Goal: Task Accomplishment & Management: Manage account settings

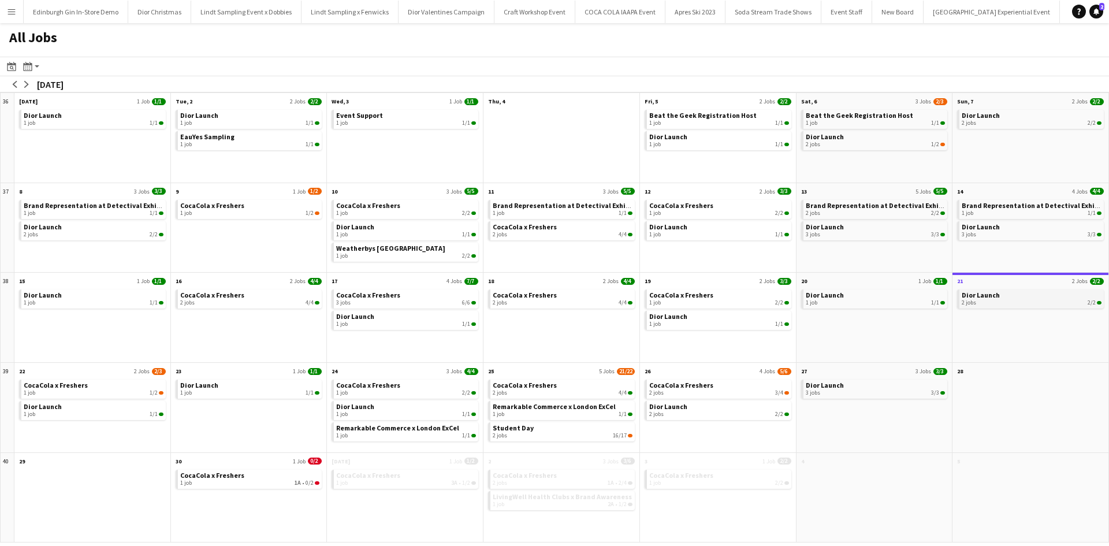
click at [984, 295] on span "Dior Launch" at bounding box center [981, 295] width 38 height 9
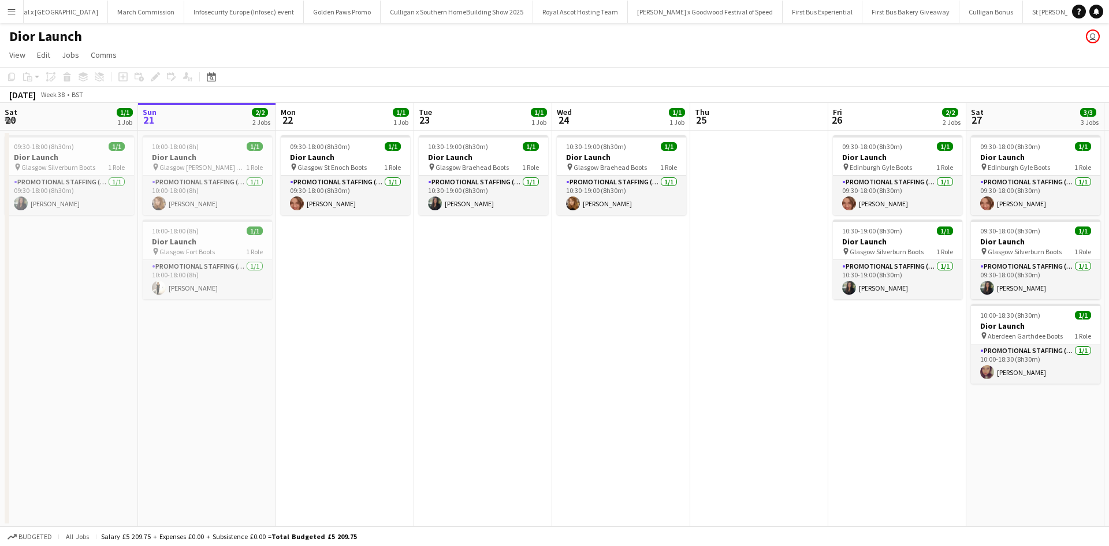
scroll to position [0, 11219]
click at [243, 207] on app-card-role "Promotional Staffing (Sales Staff) [DATE] 10:00-18:00 (8h) [PERSON_NAME]" at bounding box center [207, 195] width 129 height 39
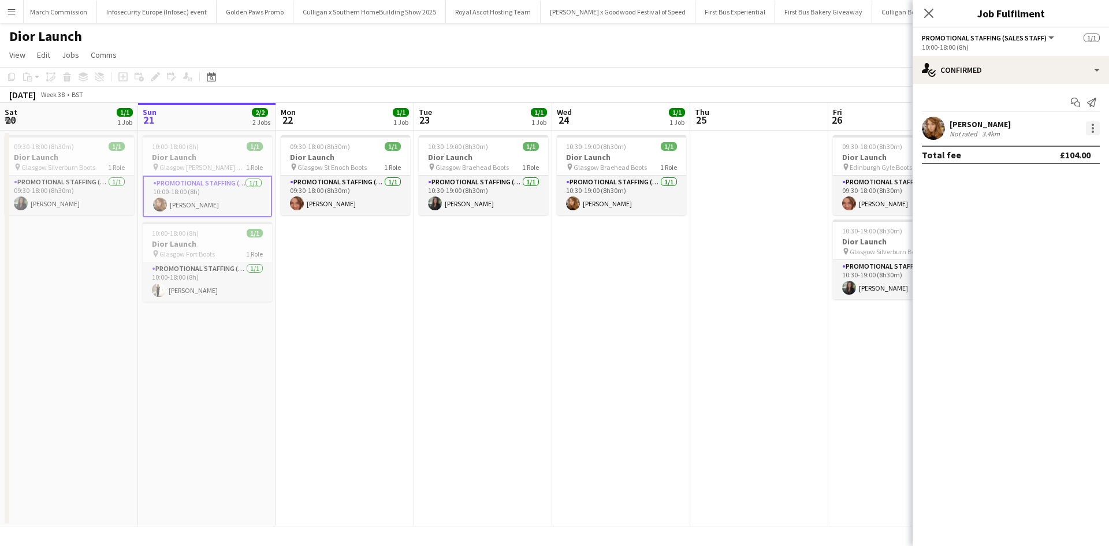
click at [1089, 127] on div at bounding box center [1093, 128] width 14 height 14
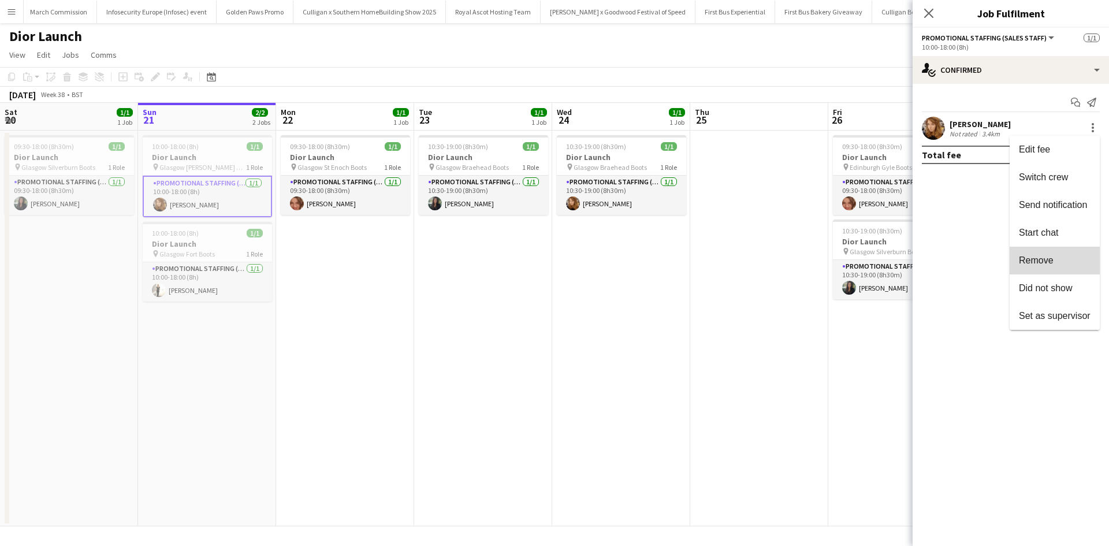
click at [1049, 255] on span "Remove" at bounding box center [1036, 260] width 35 height 10
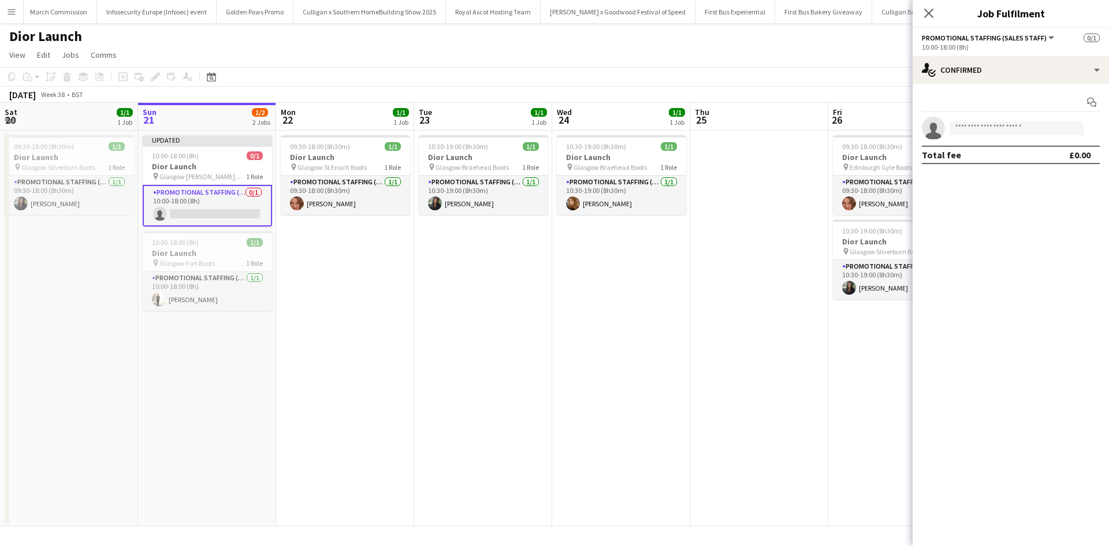
click at [826, 397] on app-date-cell at bounding box center [759, 329] width 138 height 396
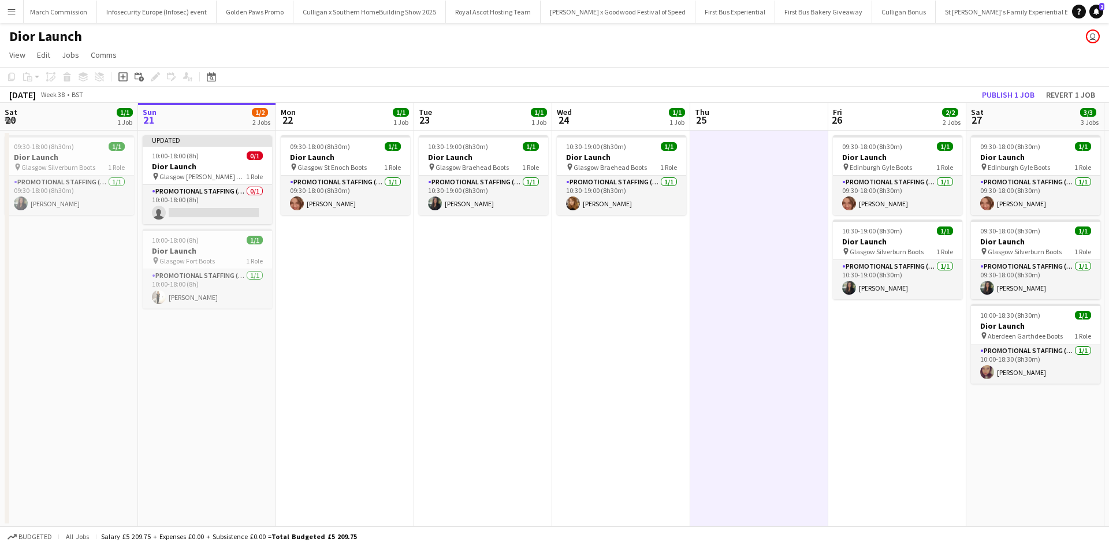
click at [994, 102] on div "[DATE] Week 38 • BST Publish 1 job Revert 1 job" at bounding box center [554, 95] width 1109 height 16
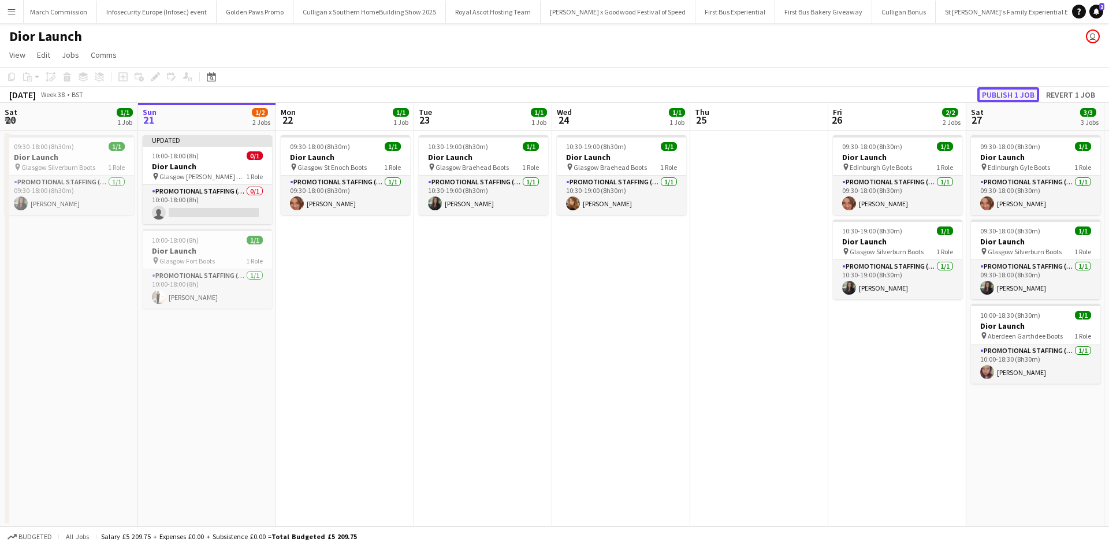
click at [995, 99] on button "Publish 1 job" at bounding box center [1008, 94] width 62 height 15
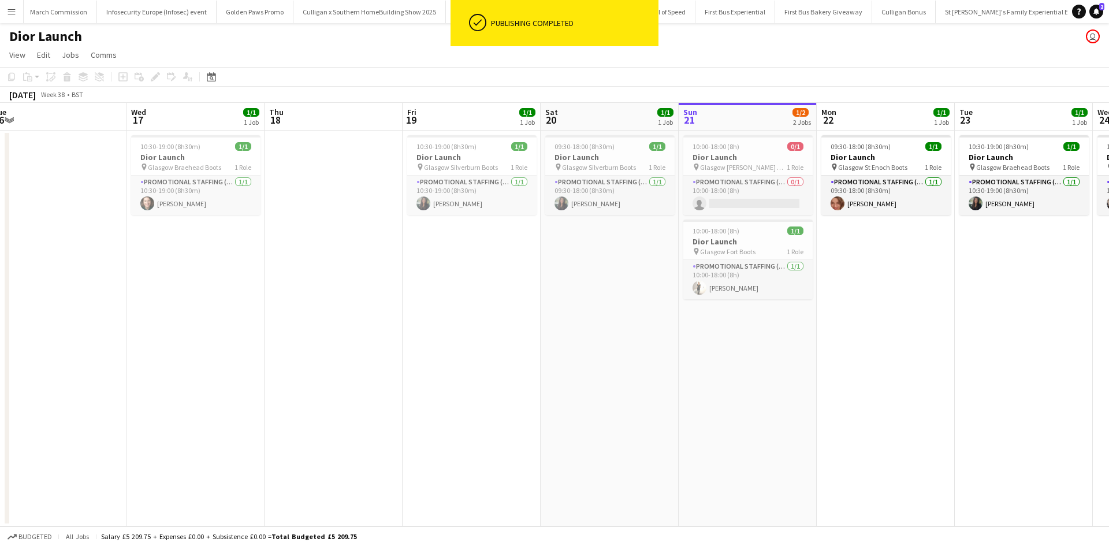
drag, startPoint x: 412, startPoint y: 392, endPoint x: 989, endPoint y: 389, distance: 576.4
click at [989, 389] on app-calendar-viewport "Sun 14 Mon 15 1/1 1 Job Tue 16 Wed 17 1/1 1 Job Thu 18 Fri 19 1/1 1 Job Sat 20 …" at bounding box center [554, 314] width 1109 height 423
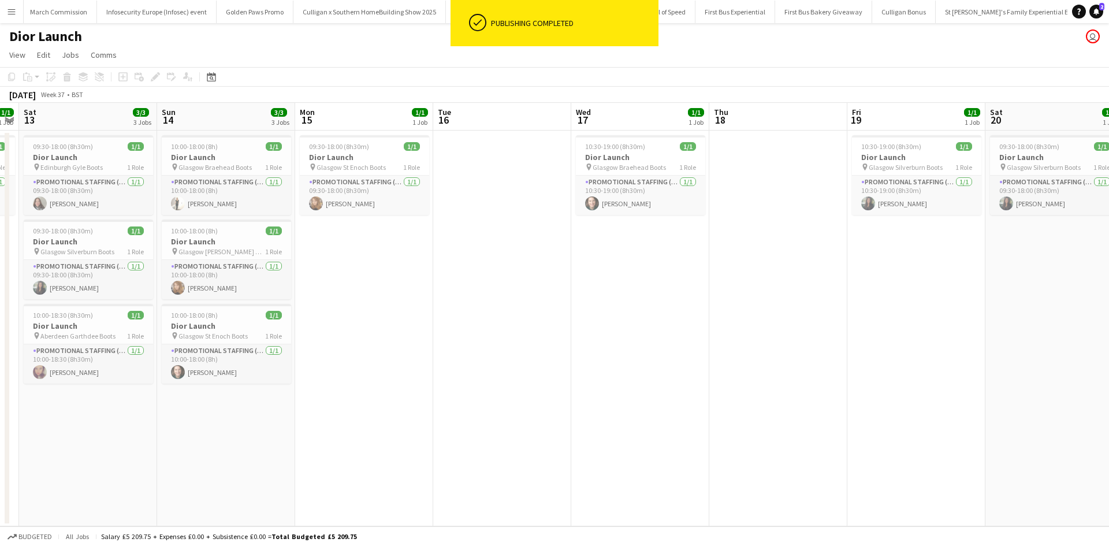
drag, startPoint x: 489, startPoint y: 424, endPoint x: 948, endPoint y: 377, distance: 461.6
click at [948, 377] on app-calendar-viewport "Thu 11 Fri 12 1/1 1 Job Sat 13 3/3 3 Jobs Sun 14 3/3 3 Jobs Mon 15 1/1 1 Job Tu…" at bounding box center [554, 314] width 1109 height 423
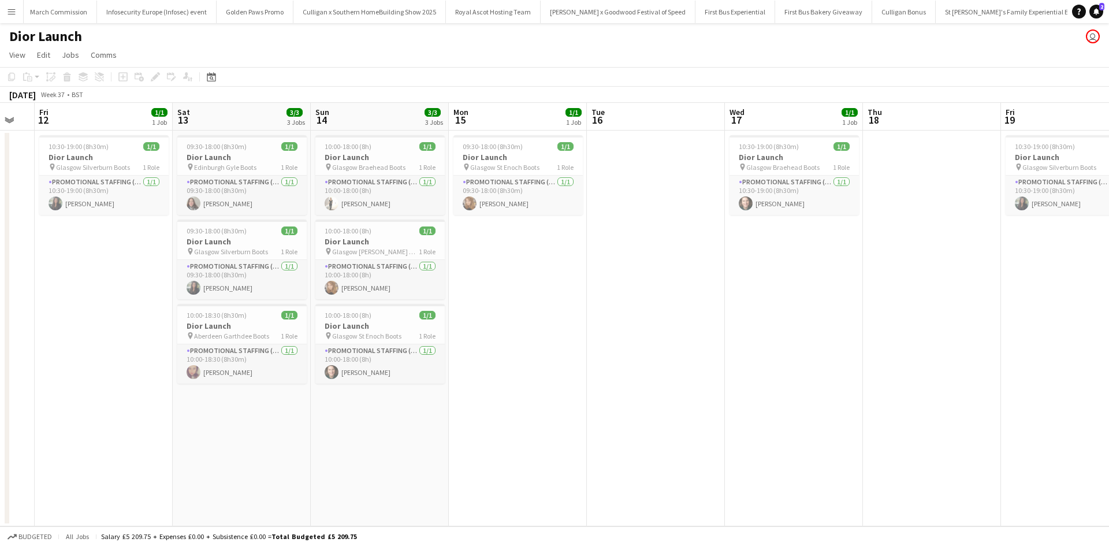
click at [637, 271] on app-date-cell at bounding box center [656, 329] width 138 height 396
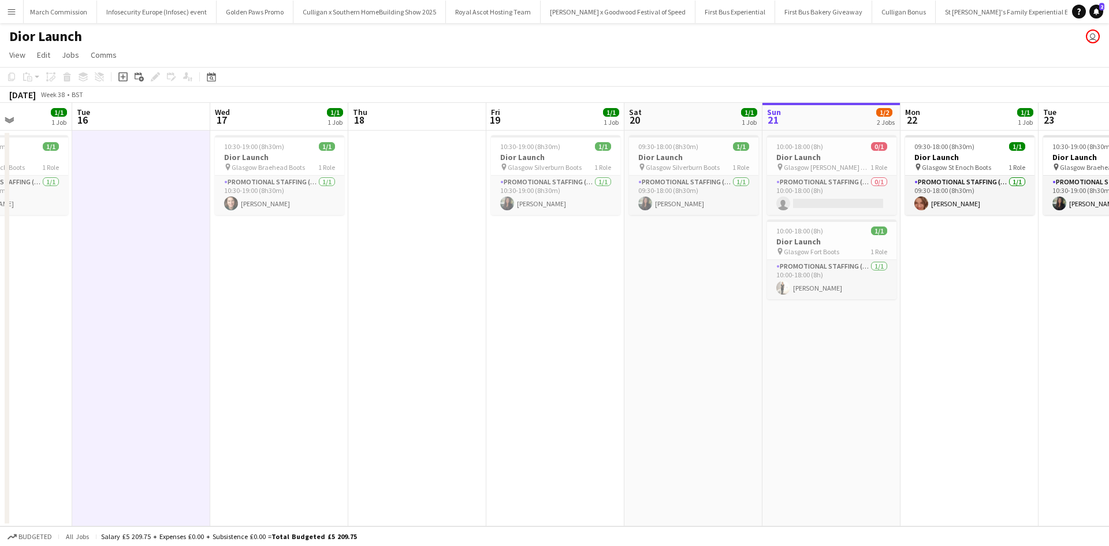
scroll to position [0, 552]
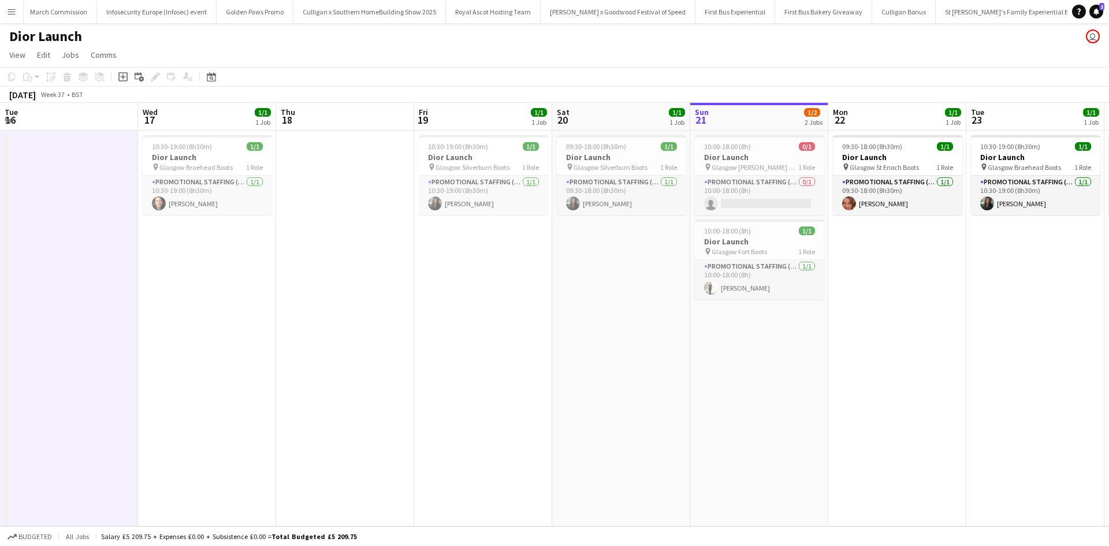
drag, startPoint x: 843, startPoint y: 359, endPoint x: 256, endPoint y: 355, distance: 586.8
click at [256, 355] on app-calendar-viewport "Fri 12 1/1 1 Job Sat 13 3/3 3 Jobs Sun 14 3/3 3 Jobs Mon 15 1/1 1 Job Tue 16 We…" at bounding box center [554, 314] width 1109 height 423
click at [612, 474] on app-date-cell "09:30-18:00 (8h30m) 1/1 Dior Launch pin Glasgow Silverburn Boots 1 Role Promoti…" at bounding box center [621, 329] width 138 height 396
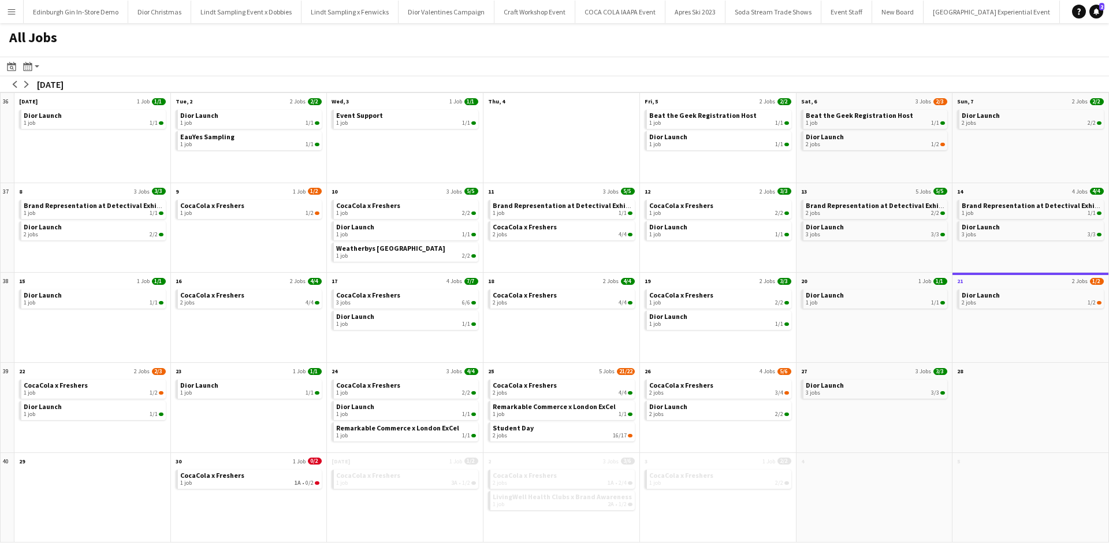
click at [10, 17] on button "Menu" at bounding box center [11, 11] width 23 height 23
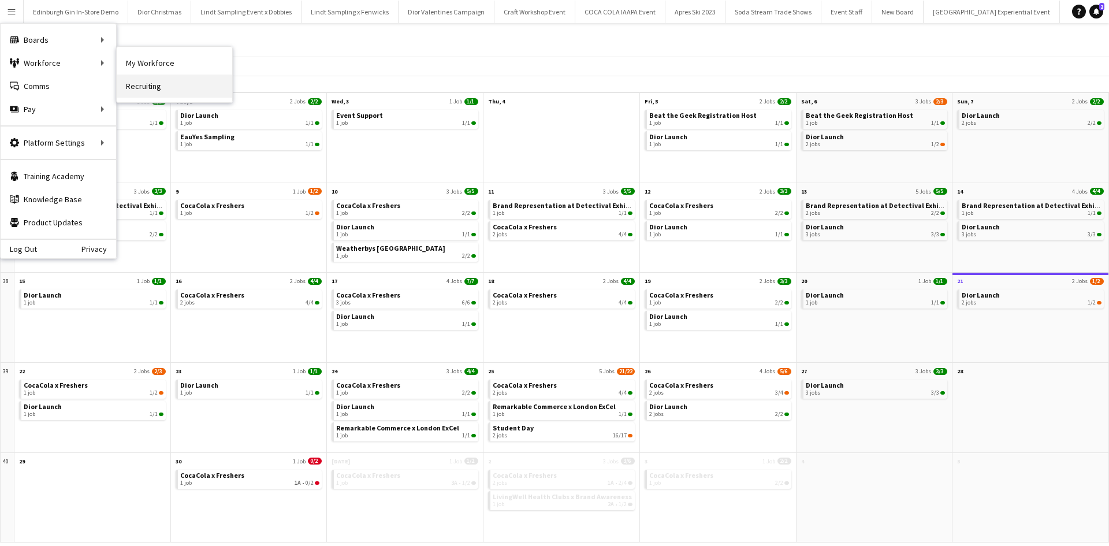
click at [150, 75] on link "Recruiting" at bounding box center [175, 86] width 116 height 23
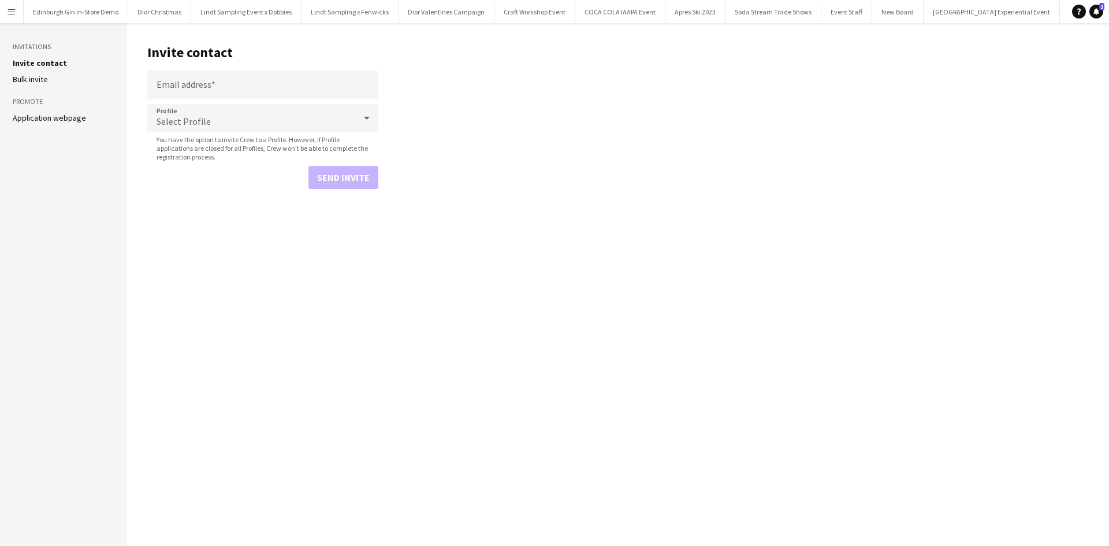
drag, startPoint x: 12, startPoint y: 9, endPoint x: 32, endPoint y: 38, distance: 34.9
click at [14, 10] on app-icon "Menu" at bounding box center [11, 11] width 9 height 9
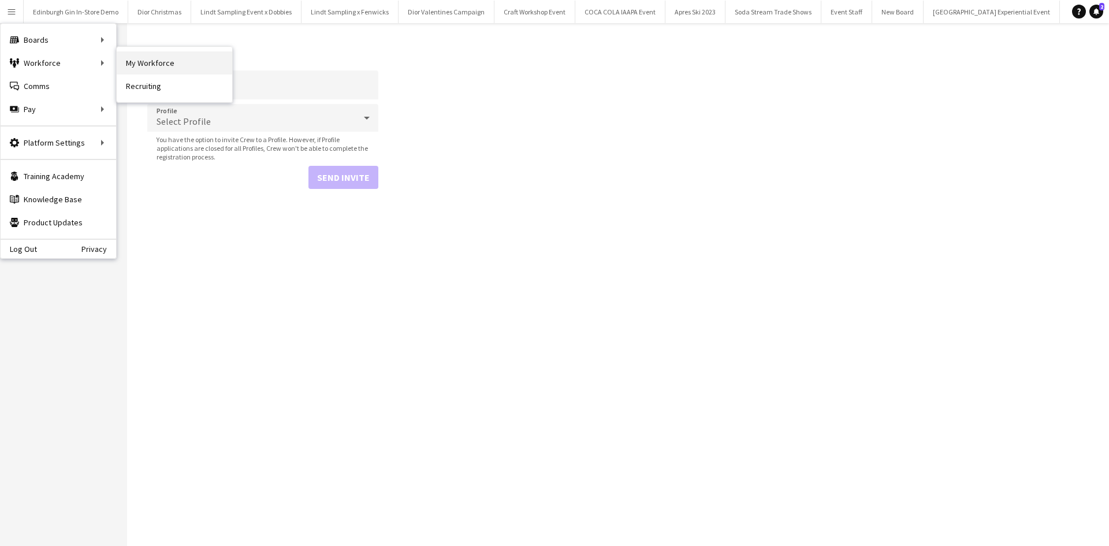
click at [132, 63] on link "My Workforce" at bounding box center [175, 62] width 116 height 23
